Goal: Information Seeking & Learning: Learn about a topic

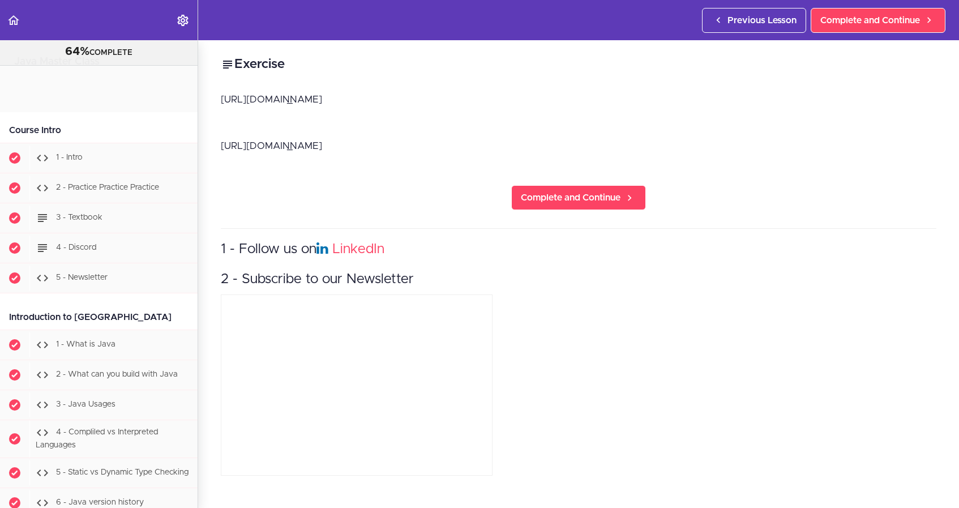
scroll to position [2388, 0]
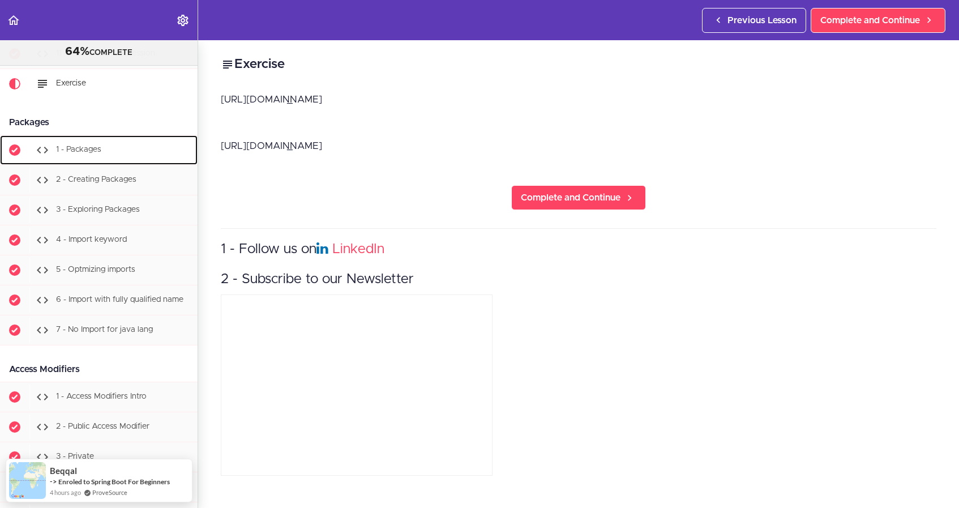
click at [86, 144] on div "1 - Packages" at bounding box center [113, 150] width 168 height 25
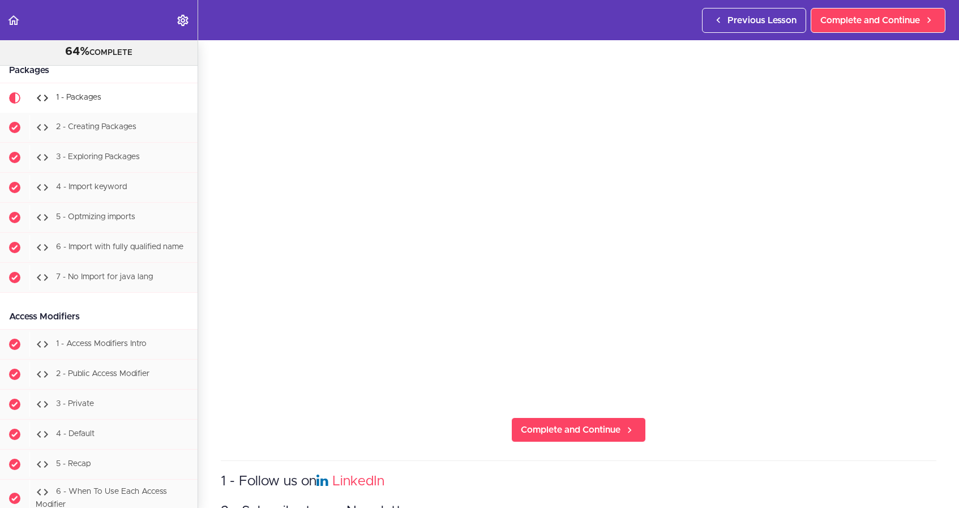
scroll to position [100, 0]
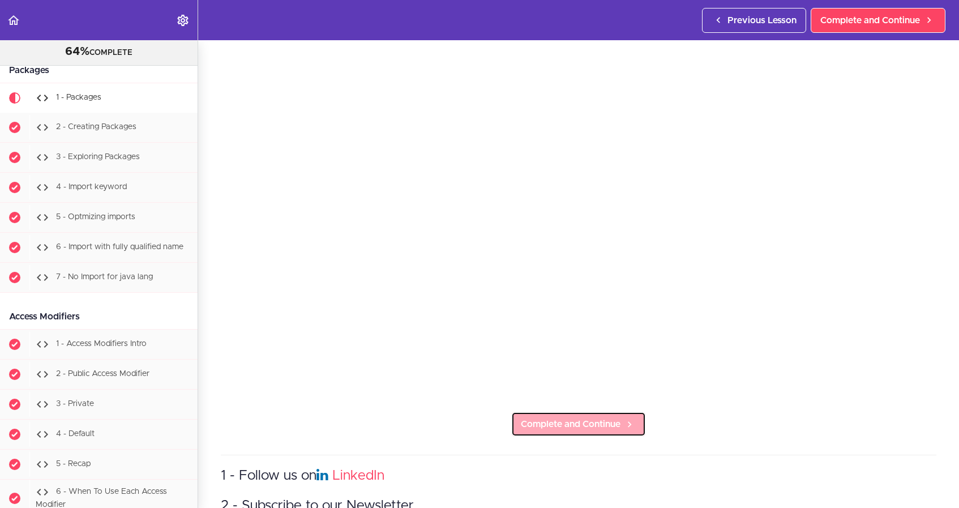
click at [606, 424] on span "Complete and Continue" at bounding box center [571, 424] width 100 height 14
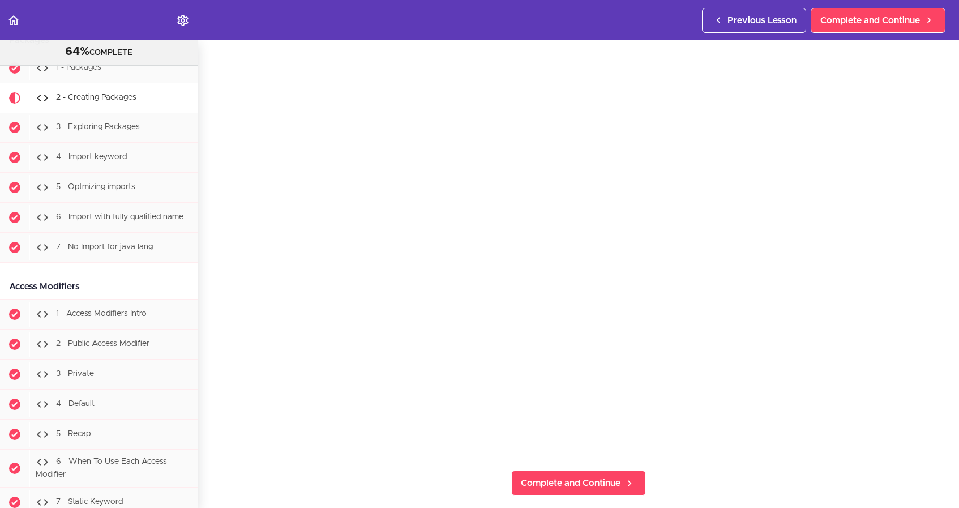
scroll to position [44, 0]
click at [610, 490] on link "Complete and Continue" at bounding box center [578, 480] width 135 height 25
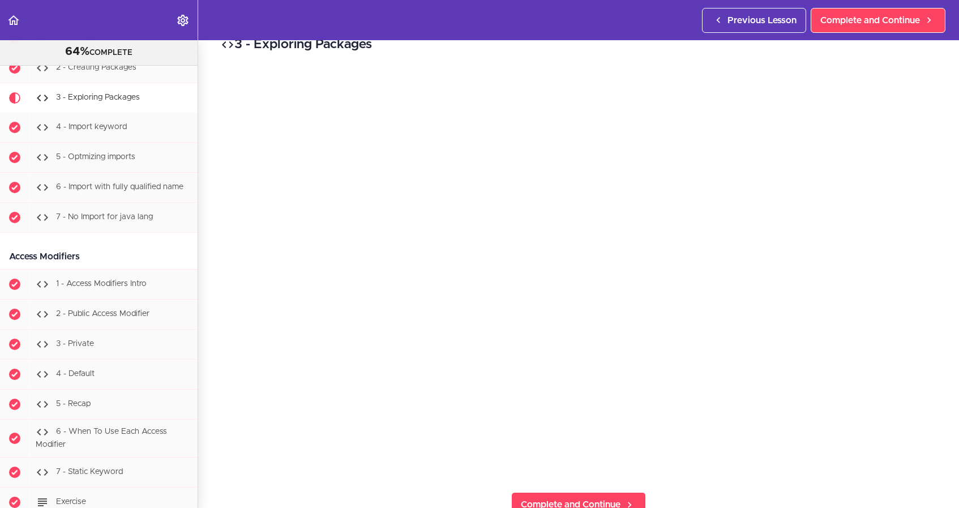
scroll to position [28, 0]
click at [558, 492] on span "Complete and Continue" at bounding box center [571, 496] width 100 height 14
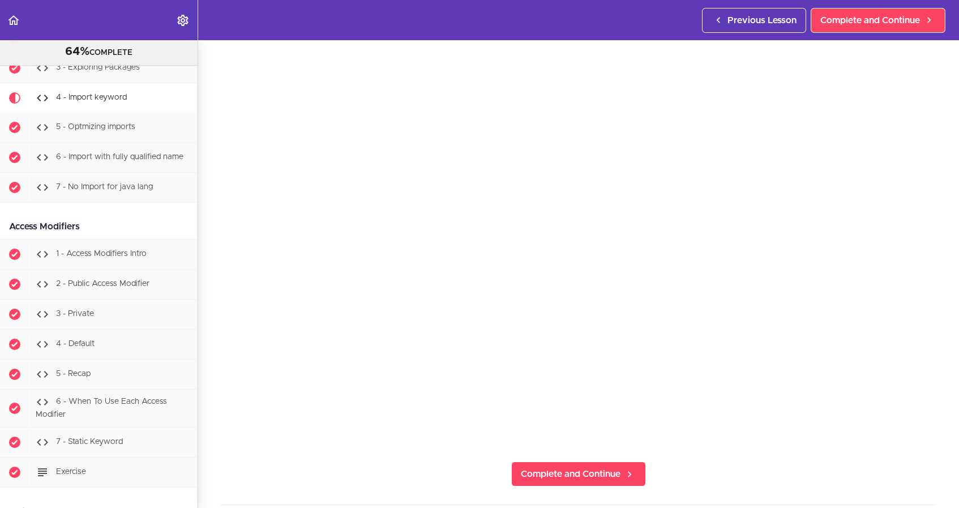
scroll to position [52, 0]
click at [588, 477] on span "Complete and Continue" at bounding box center [571, 472] width 100 height 14
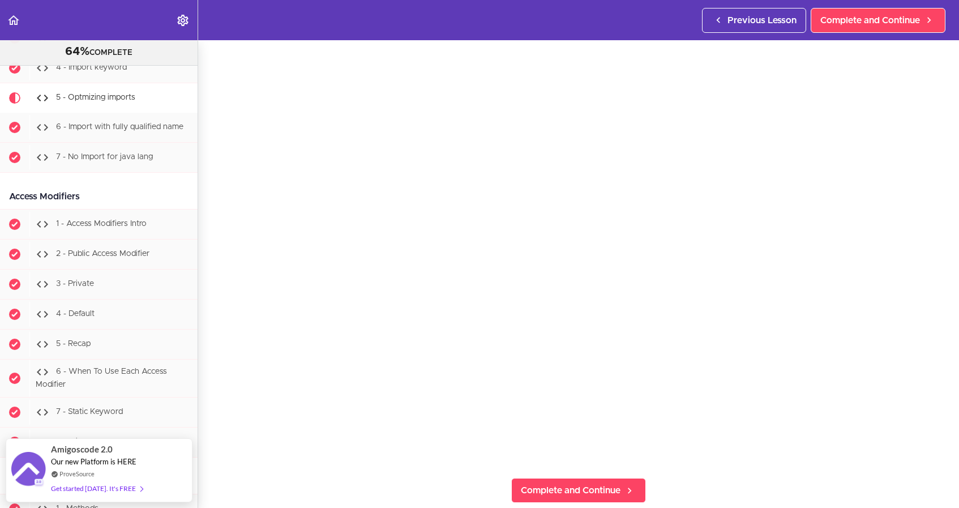
scroll to position [36, 0]
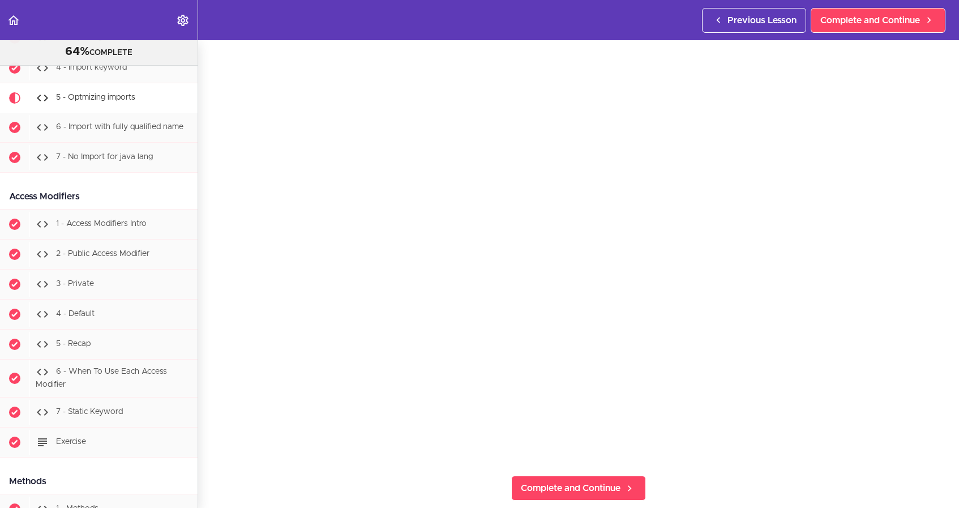
click at [254, 465] on div "5 - Optmizing imports Complete and Continue 1 - Follow us on LinkedIn 2 - Subsc…" at bounding box center [578, 238] width 761 height 468
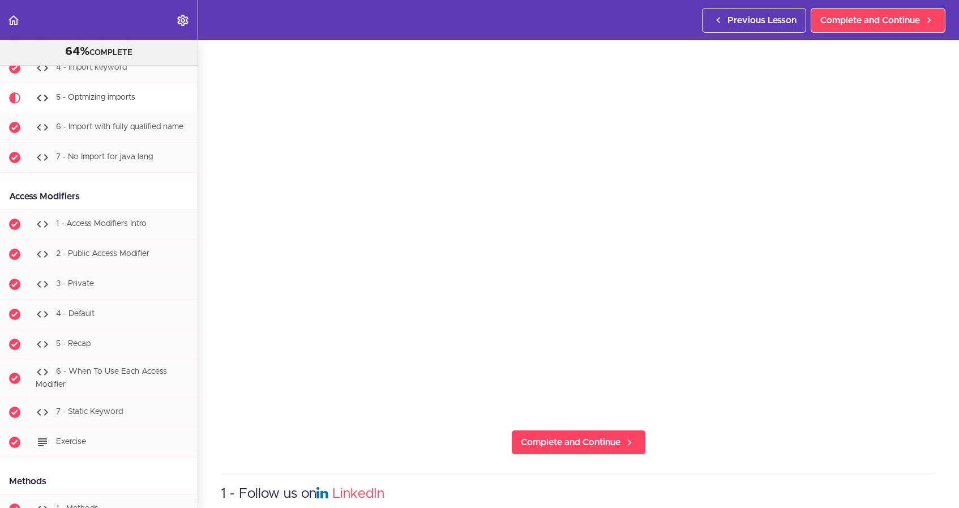
scroll to position [87, 0]
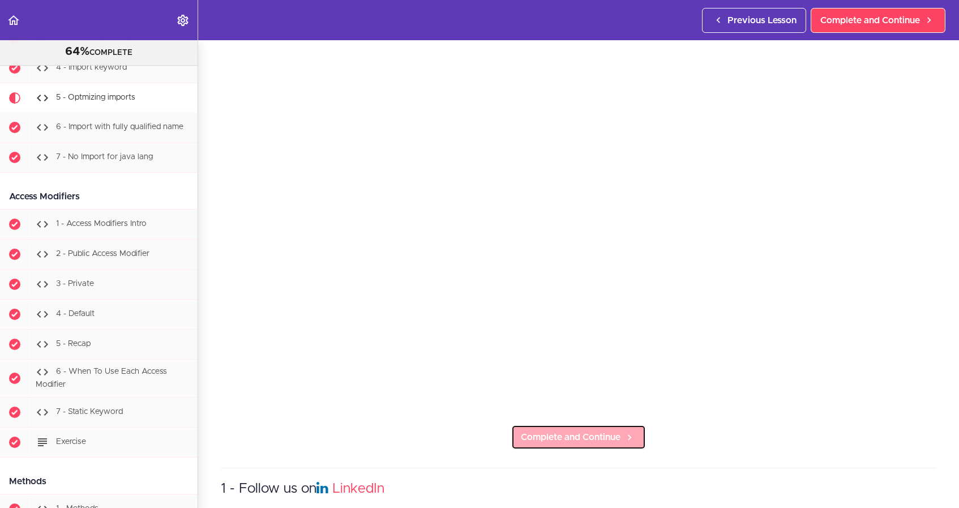
click at [614, 441] on span "Complete and Continue" at bounding box center [571, 437] width 100 height 14
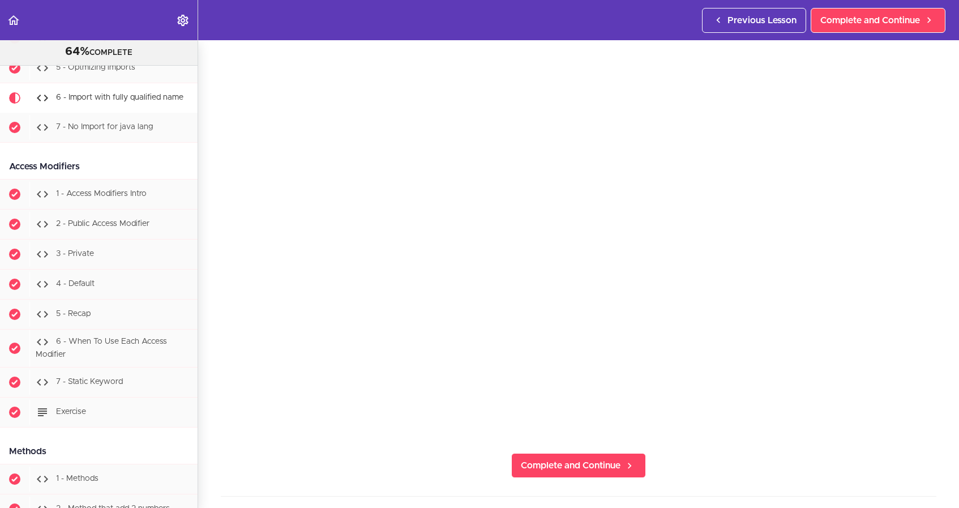
scroll to position [62, 0]
click at [587, 463] on span "Complete and Continue" at bounding box center [571, 462] width 100 height 14
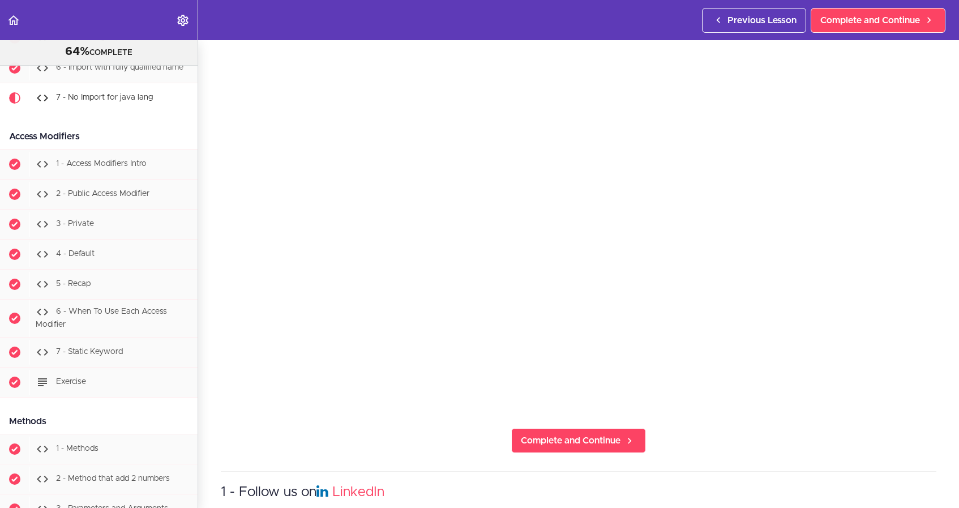
scroll to position [91, 0]
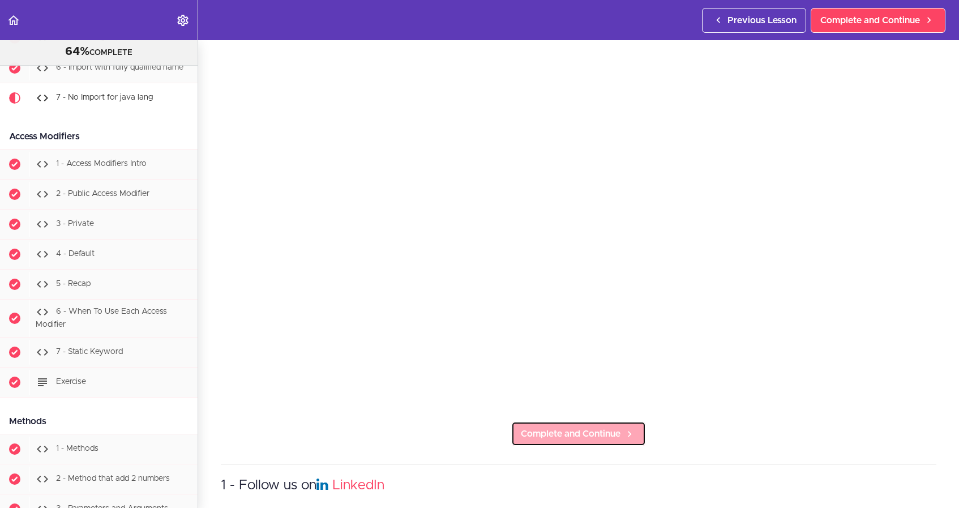
click at [617, 437] on span "Complete and Continue" at bounding box center [571, 434] width 100 height 14
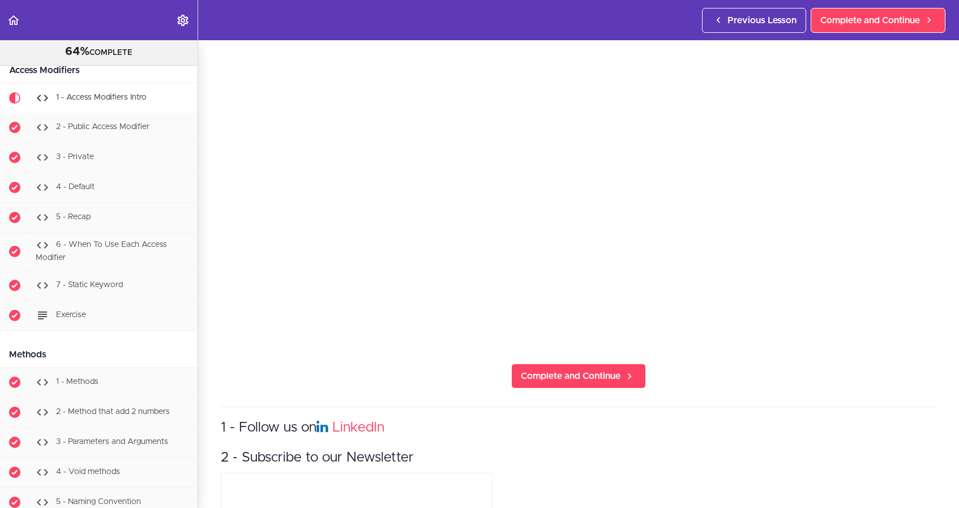
scroll to position [151, 0]
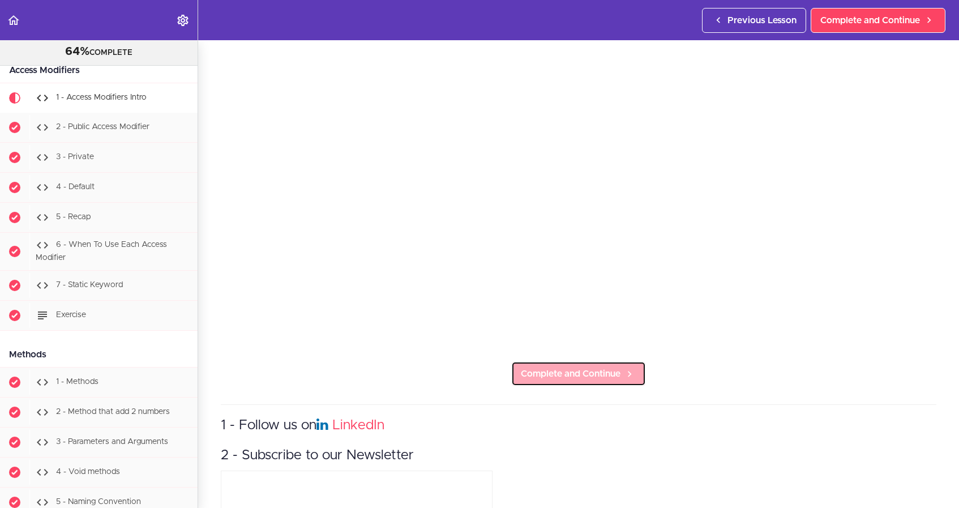
click at [614, 377] on span "Complete and Continue" at bounding box center [571, 374] width 100 height 14
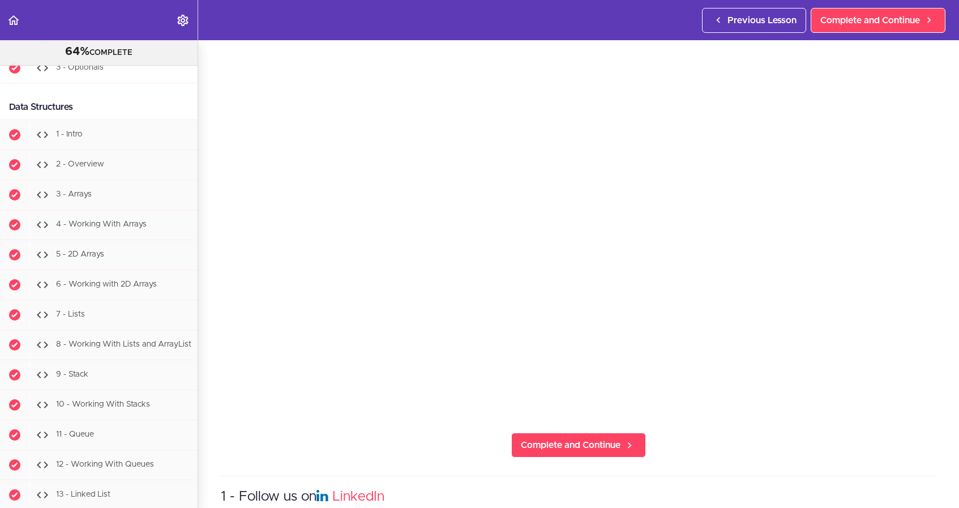
scroll to position [7966, 0]
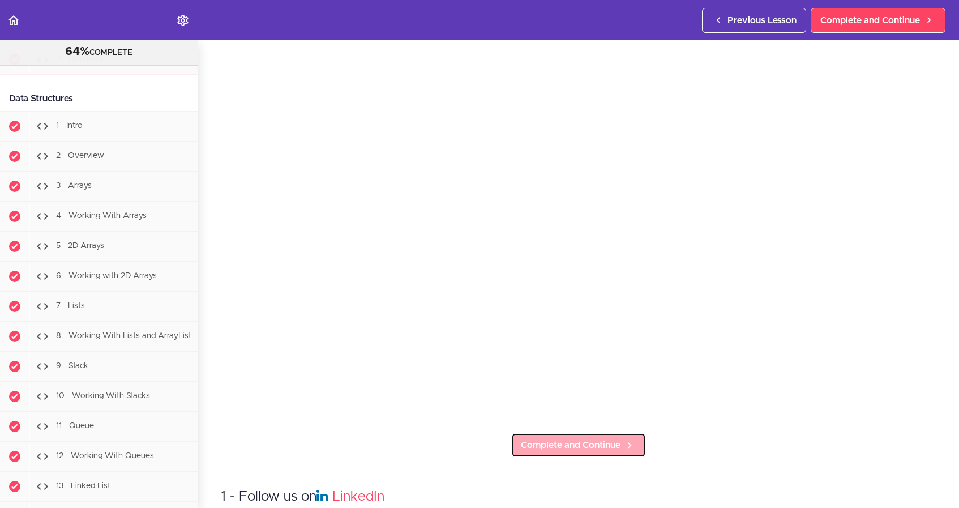
click at [605, 439] on span "Complete and Continue" at bounding box center [571, 445] width 100 height 14
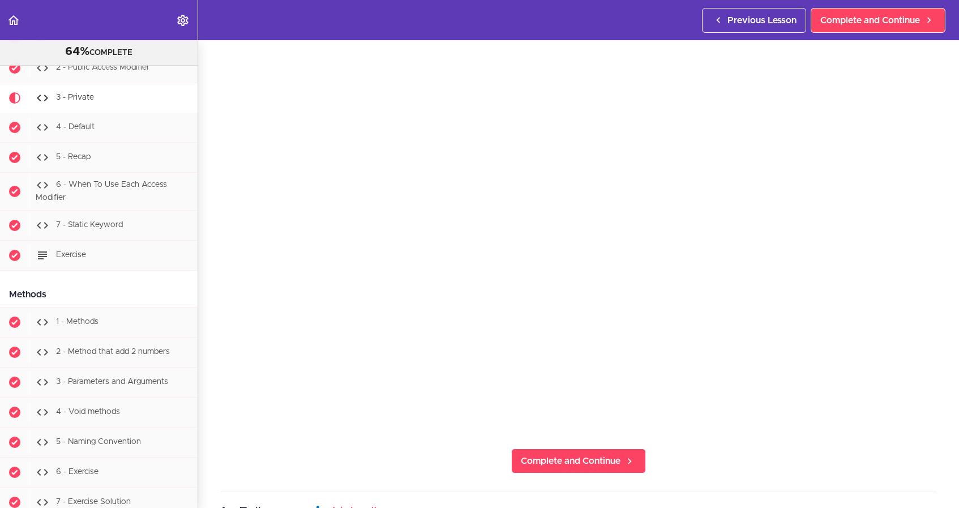
scroll to position [76, 0]
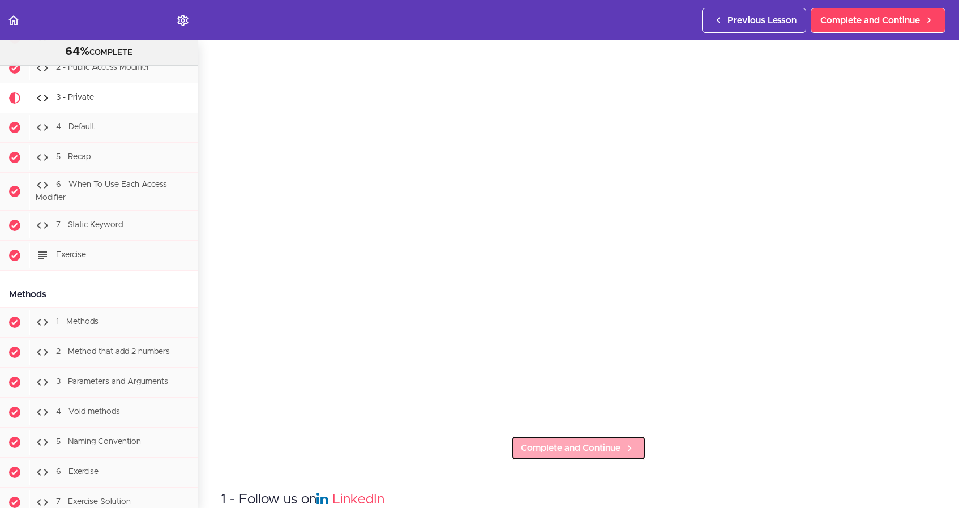
click at [627, 448] on icon at bounding box center [630, 448] width 14 height 12
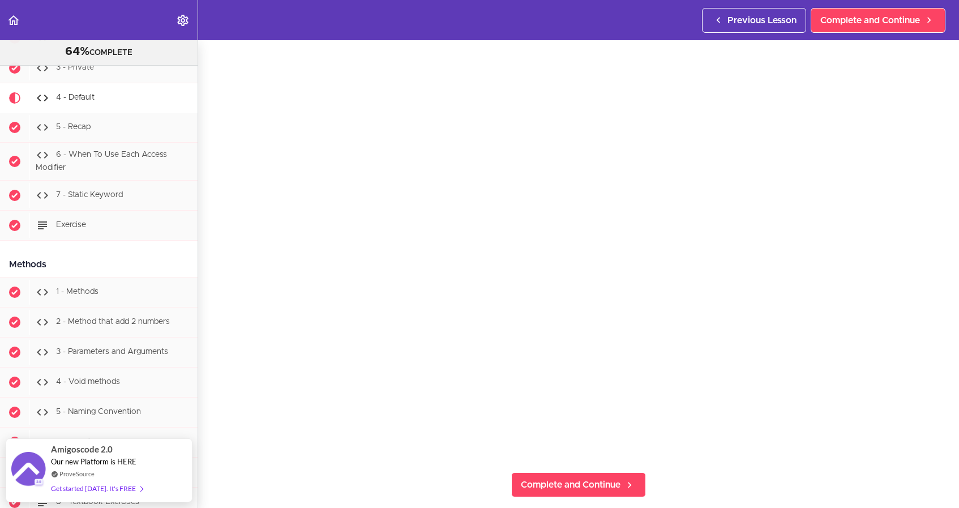
scroll to position [37, 0]
